Goal: Find specific page/section

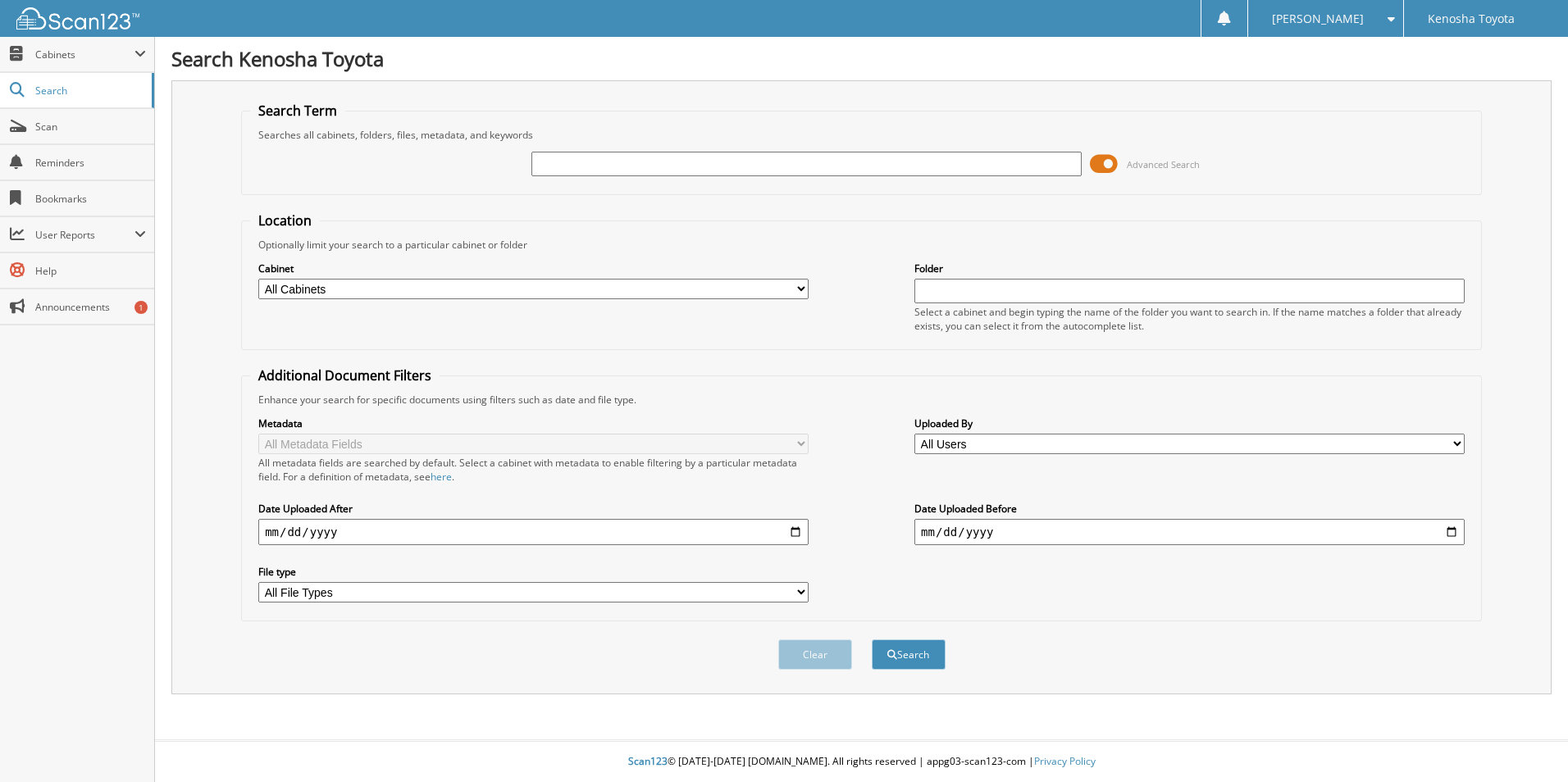
click at [1100, 163] on span at bounding box center [1104, 164] width 28 height 25
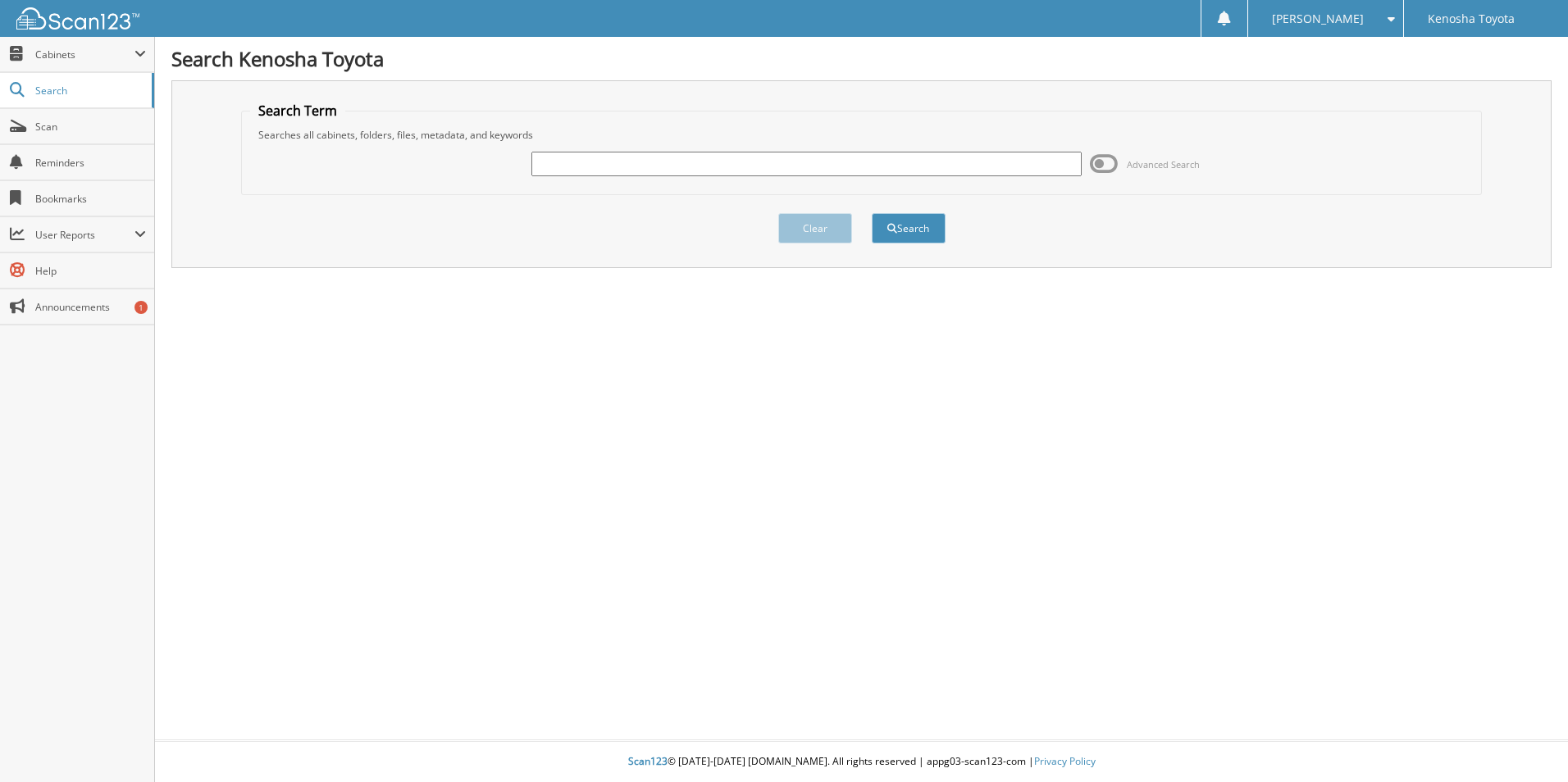
click at [638, 157] on input "text" at bounding box center [806, 164] width 550 height 25
type input "[PERSON_NAME]"
click at [901, 222] on button "Search" at bounding box center [909, 228] width 74 height 30
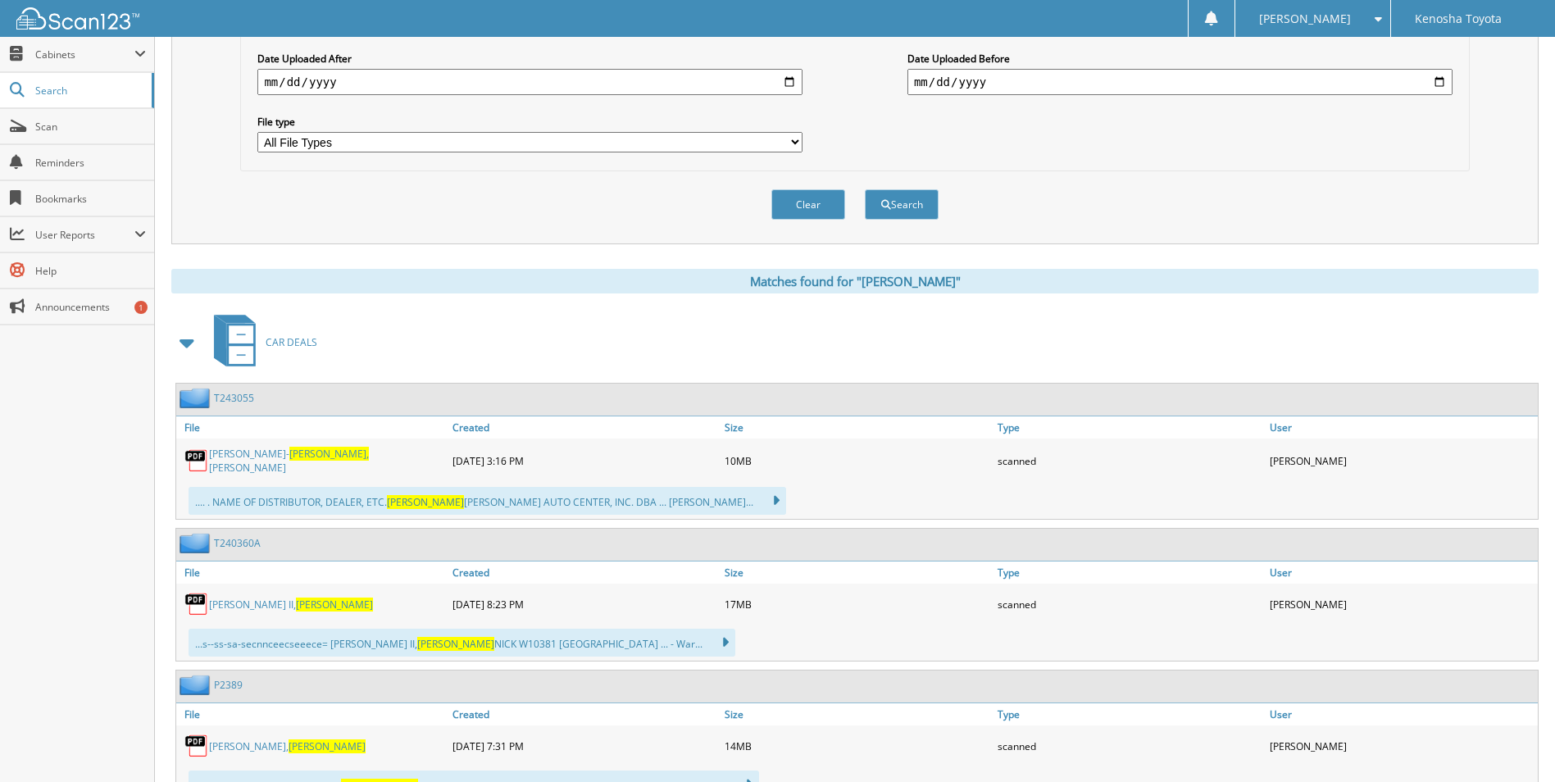
scroll to position [492, 0]
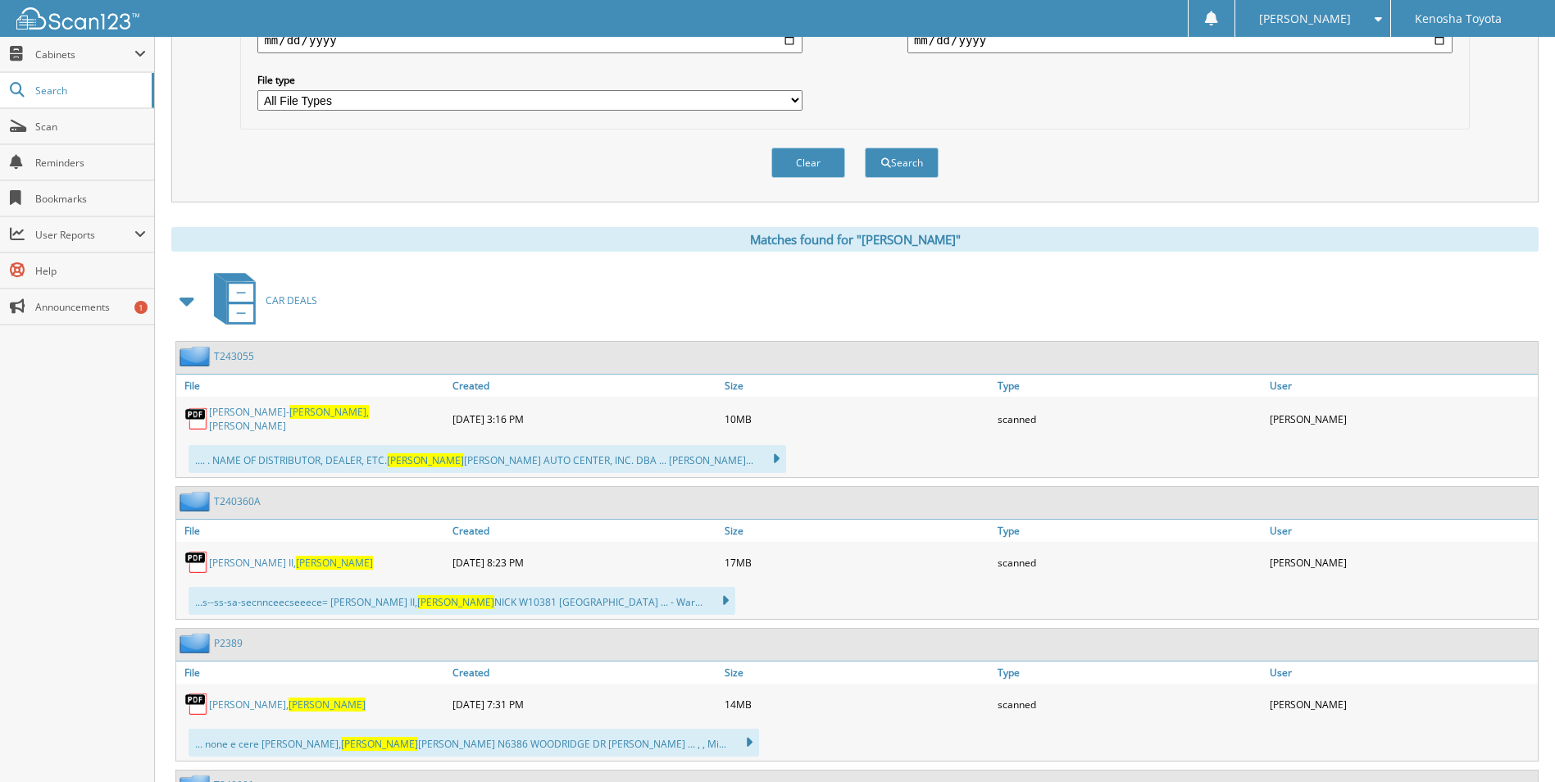
click at [186, 298] on span at bounding box center [187, 301] width 23 height 30
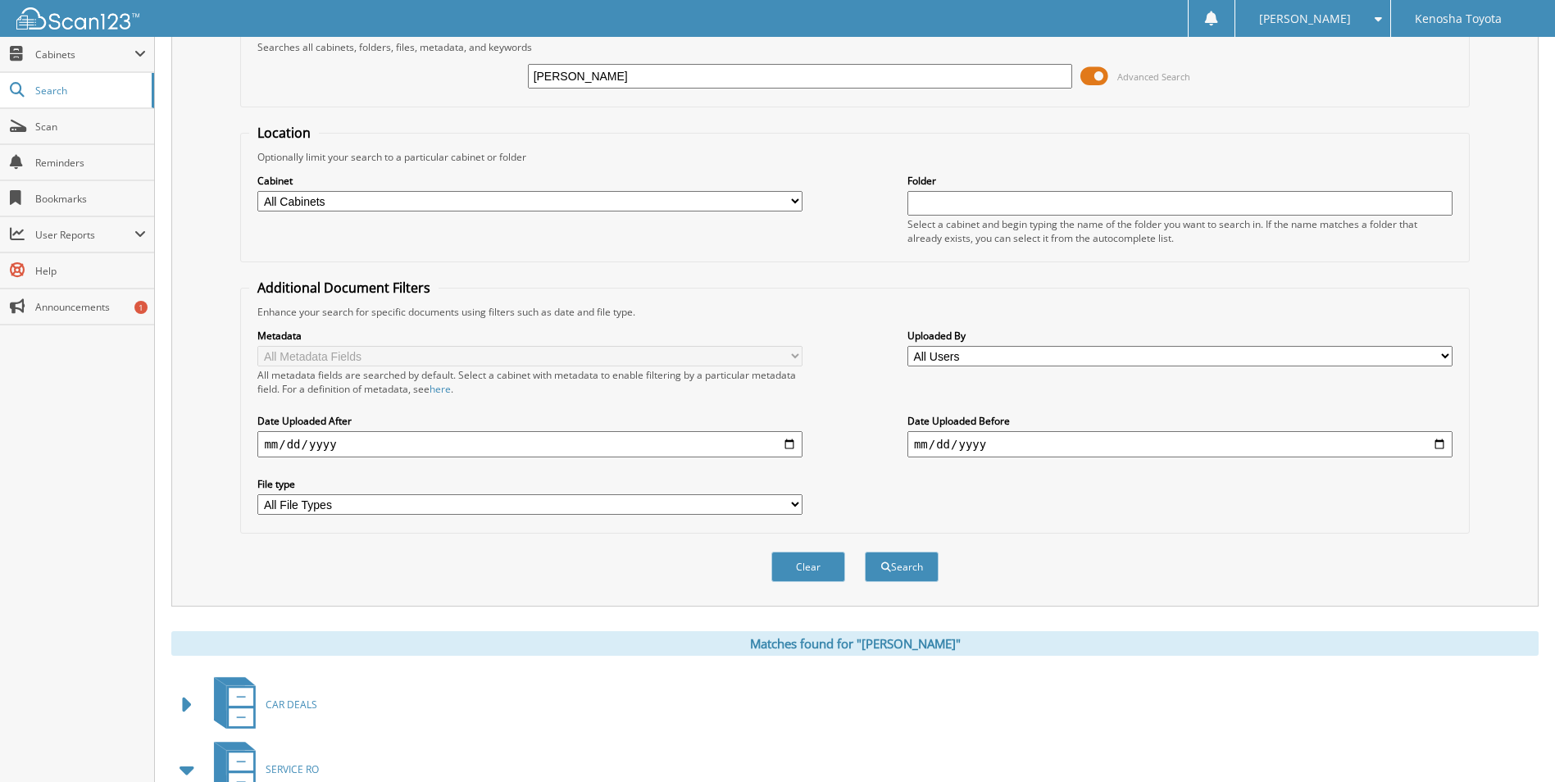
scroll to position [498, 0]
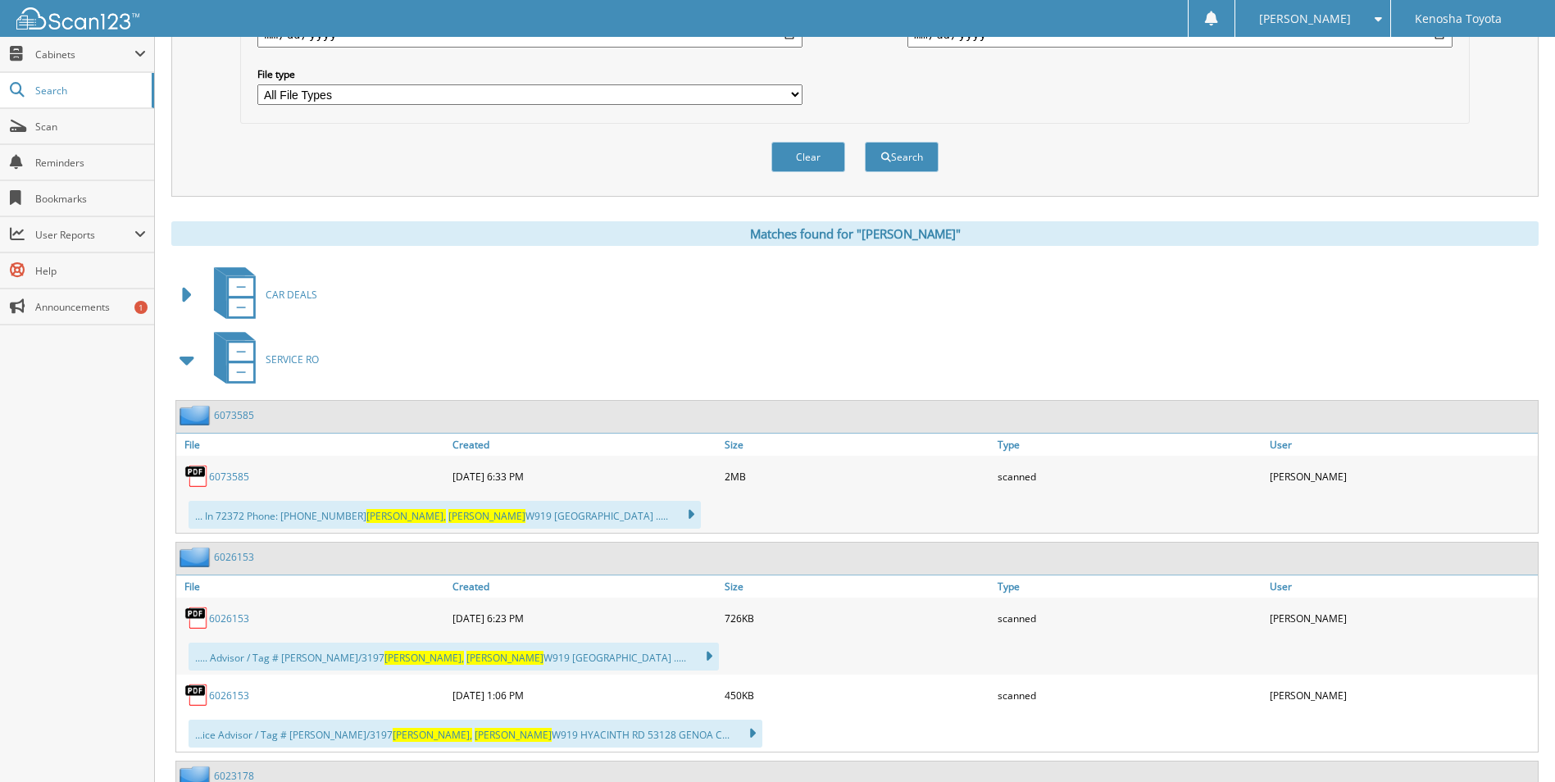
click at [189, 361] on span at bounding box center [187, 360] width 23 height 30
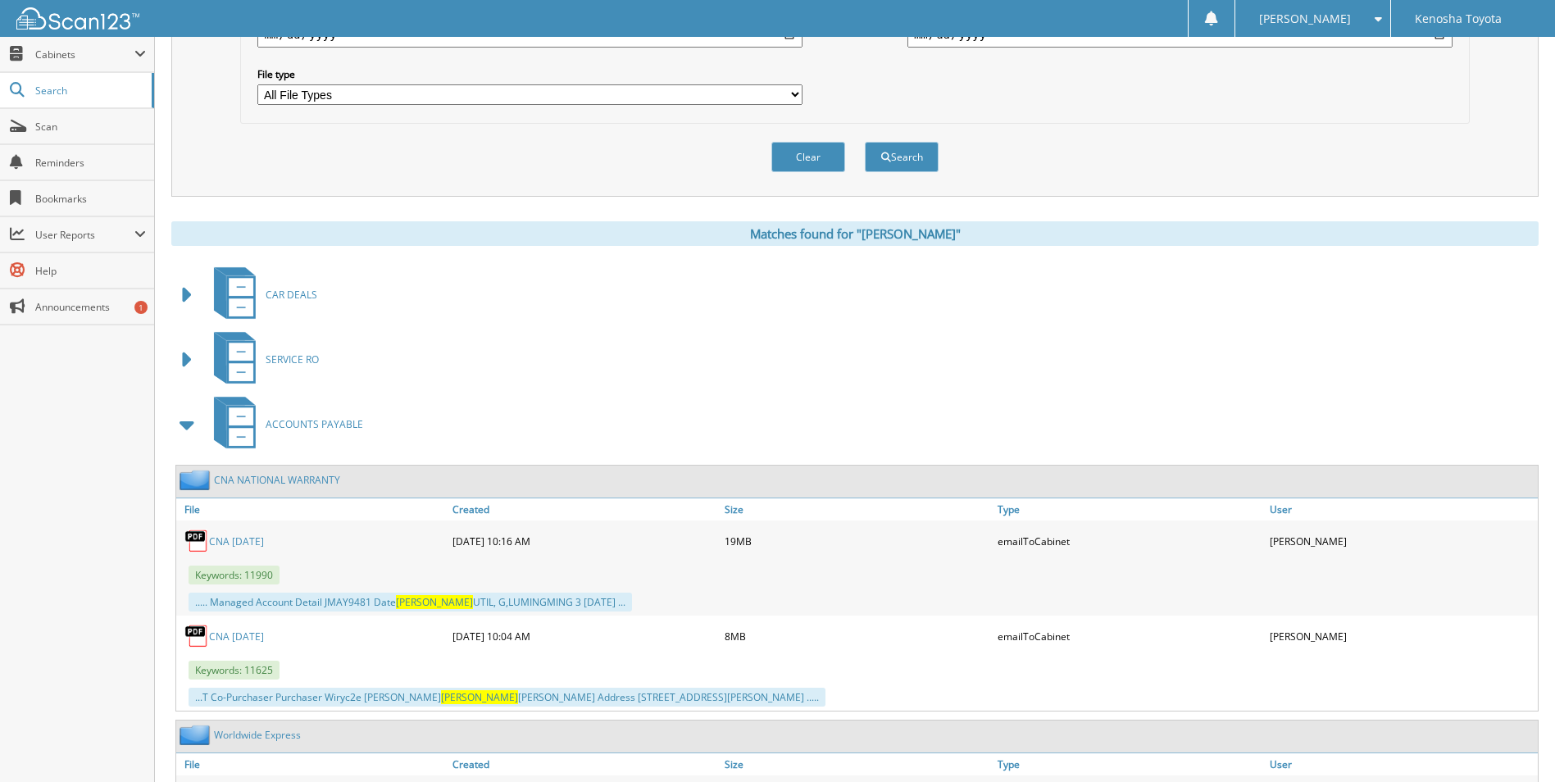
click at [184, 362] on span at bounding box center [187, 360] width 23 height 30
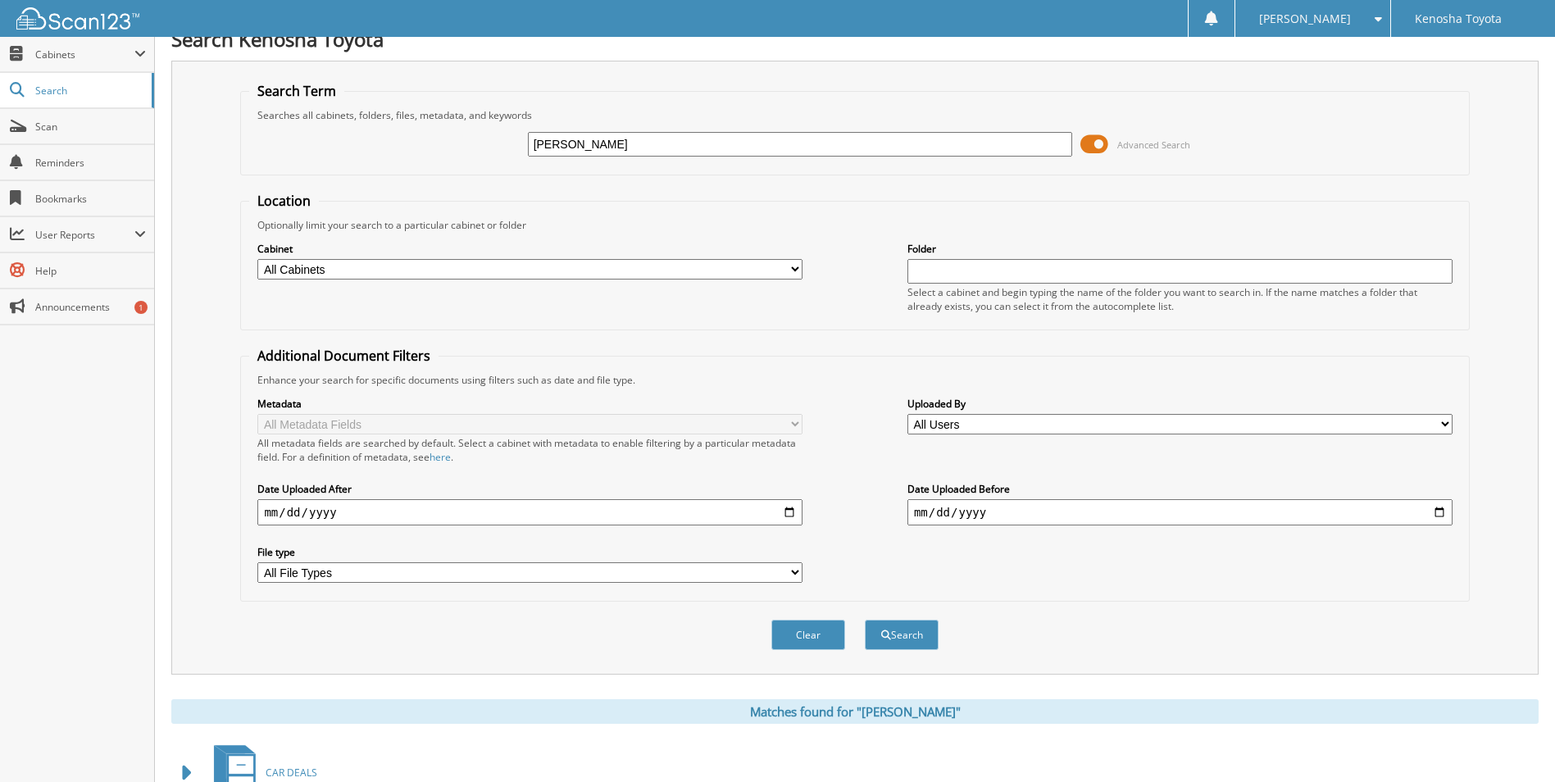
scroll to position [6, 0]
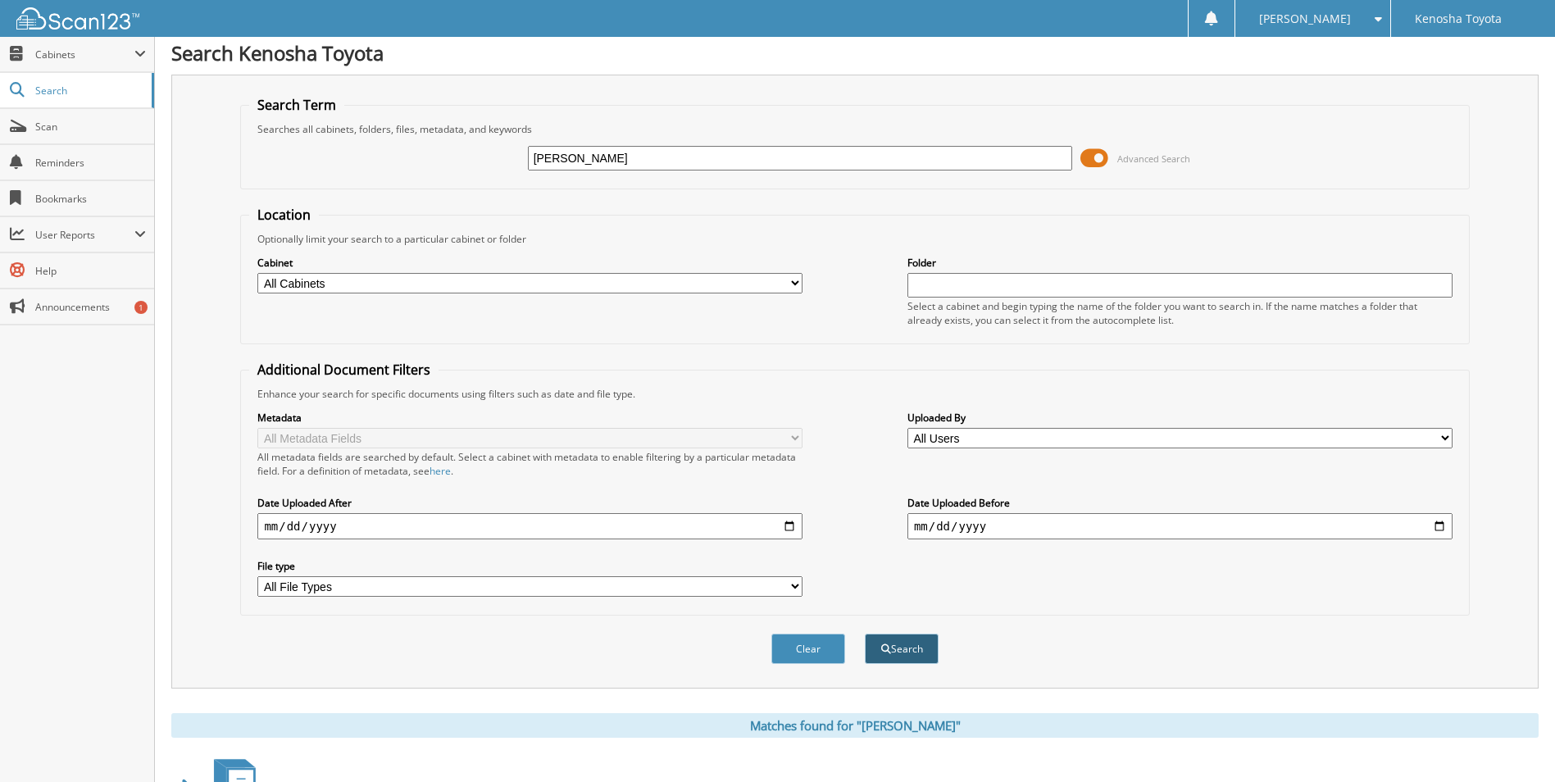
click at [907, 643] on button "Search" at bounding box center [902, 649] width 74 height 30
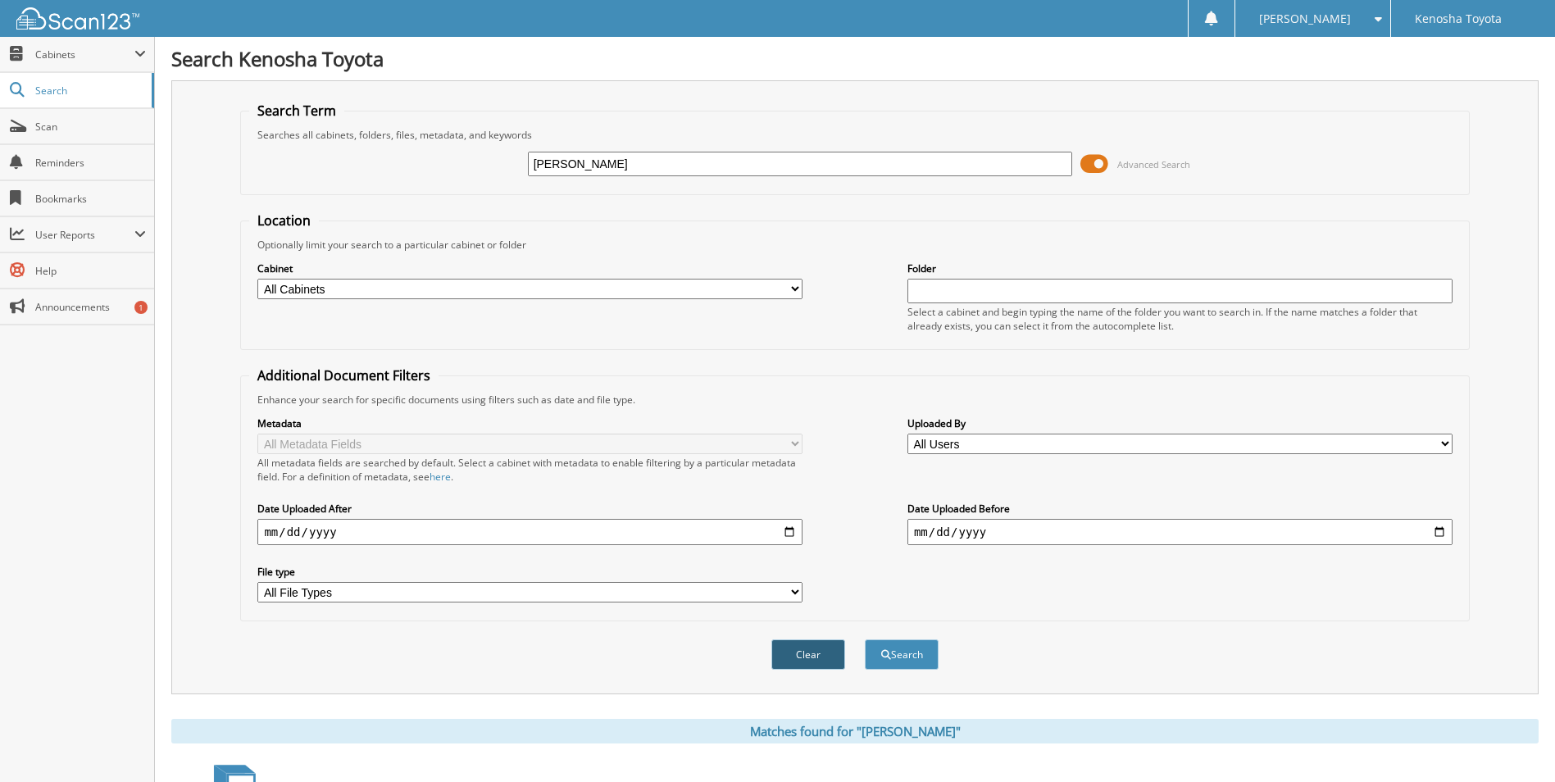
click at [814, 650] on button "Clear" at bounding box center [809, 655] width 74 height 30
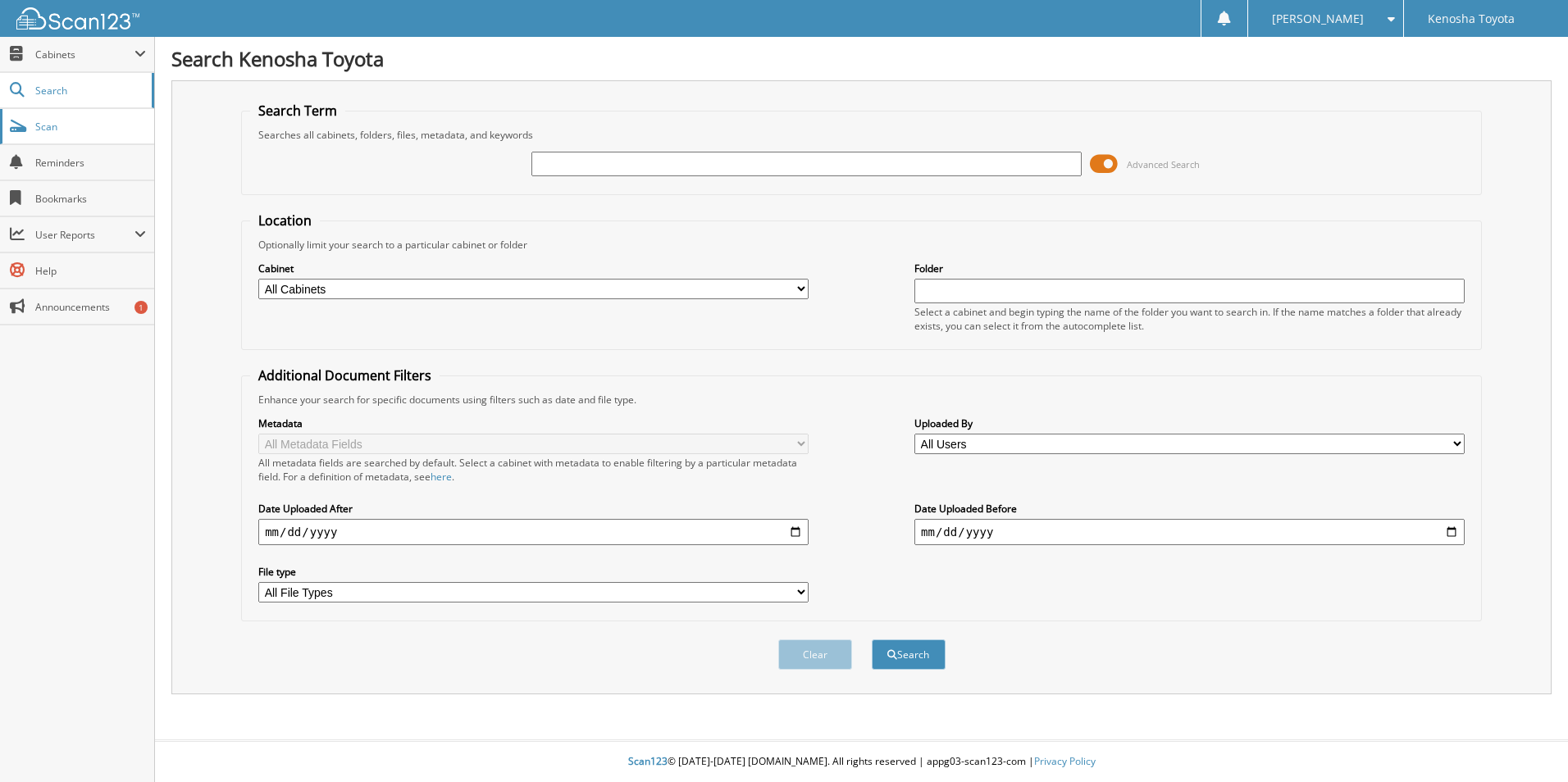
click at [75, 127] on span "Scan" at bounding box center [90, 127] width 111 height 14
